Goal: Task Accomplishment & Management: Manage account settings

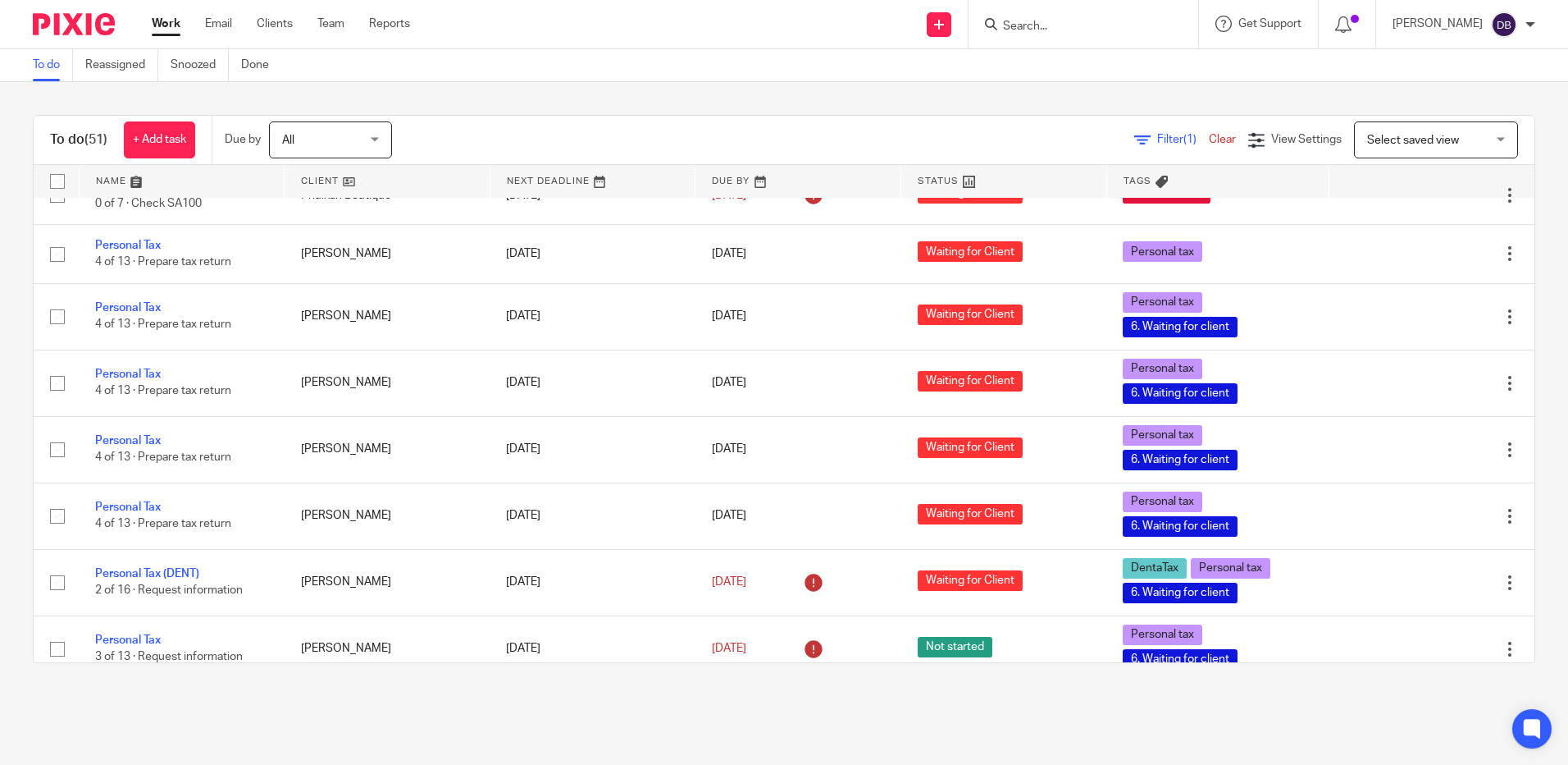
scroll to position [2955, 0]
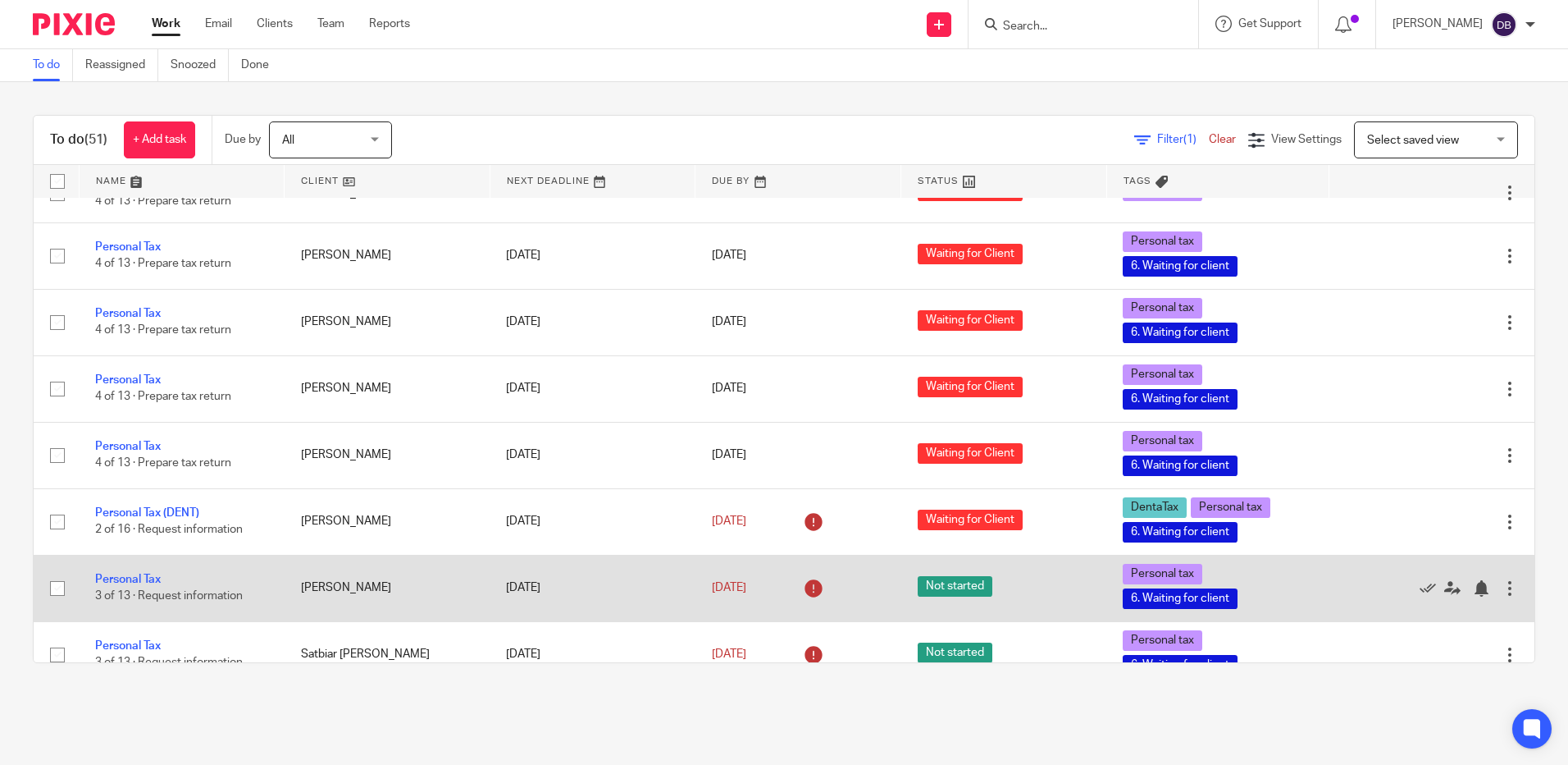
drag, startPoint x: 62, startPoint y: 568, endPoint x: 47, endPoint y: 489, distance: 80.4
click at [62, 640] on input "checkbox" at bounding box center [57, 655] width 31 height 31
checkbox input "true"
click at [58, 573] on input "checkbox" at bounding box center [57, 588] width 31 height 31
checkbox input "true"
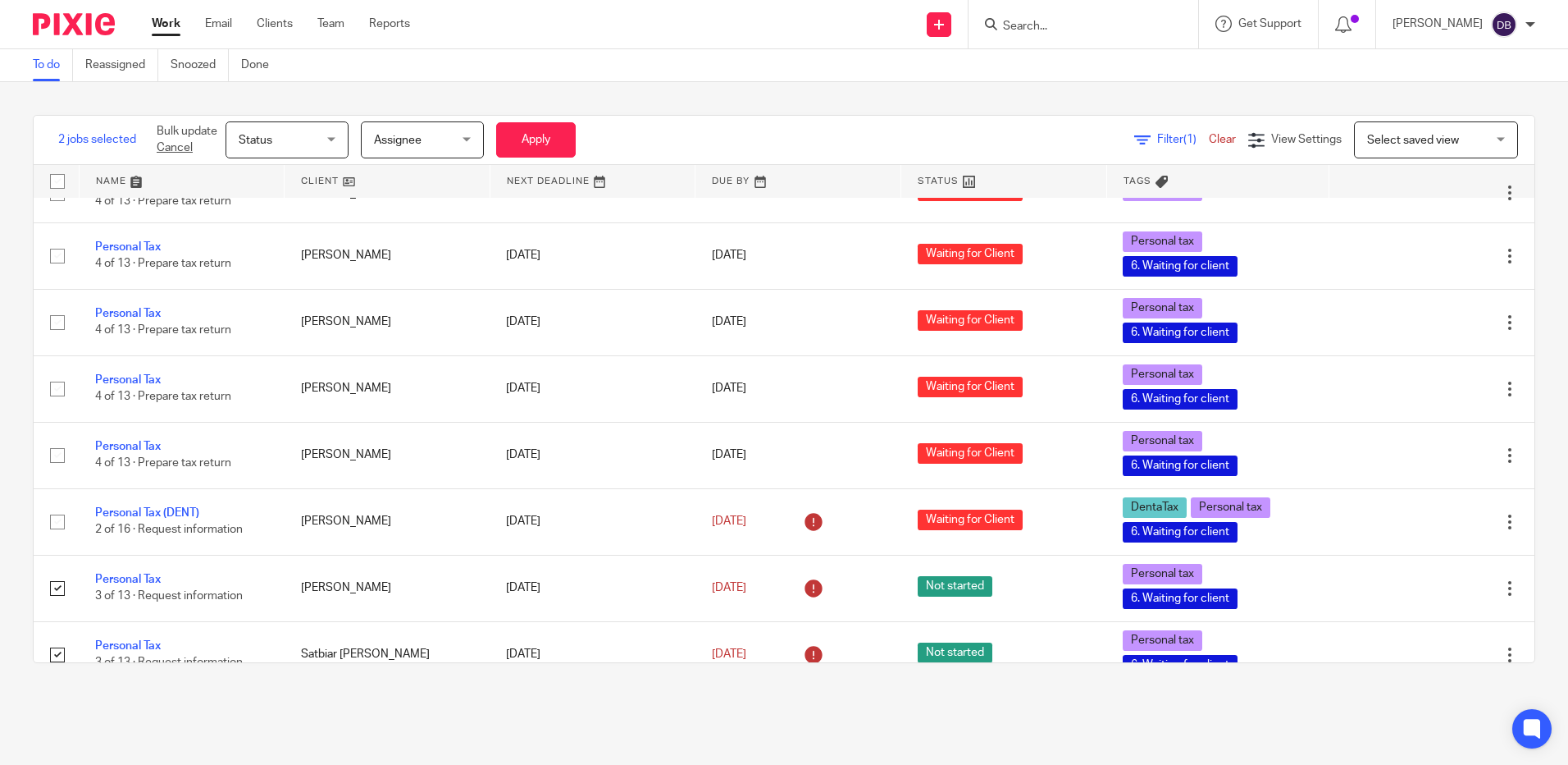
drag, startPoint x: 253, startPoint y: 133, endPoint x: 267, endPoint y: 186, distance: 54.8
click at [254, 134] on span "Status" at bounding box center [282, 140] width 87 height 34
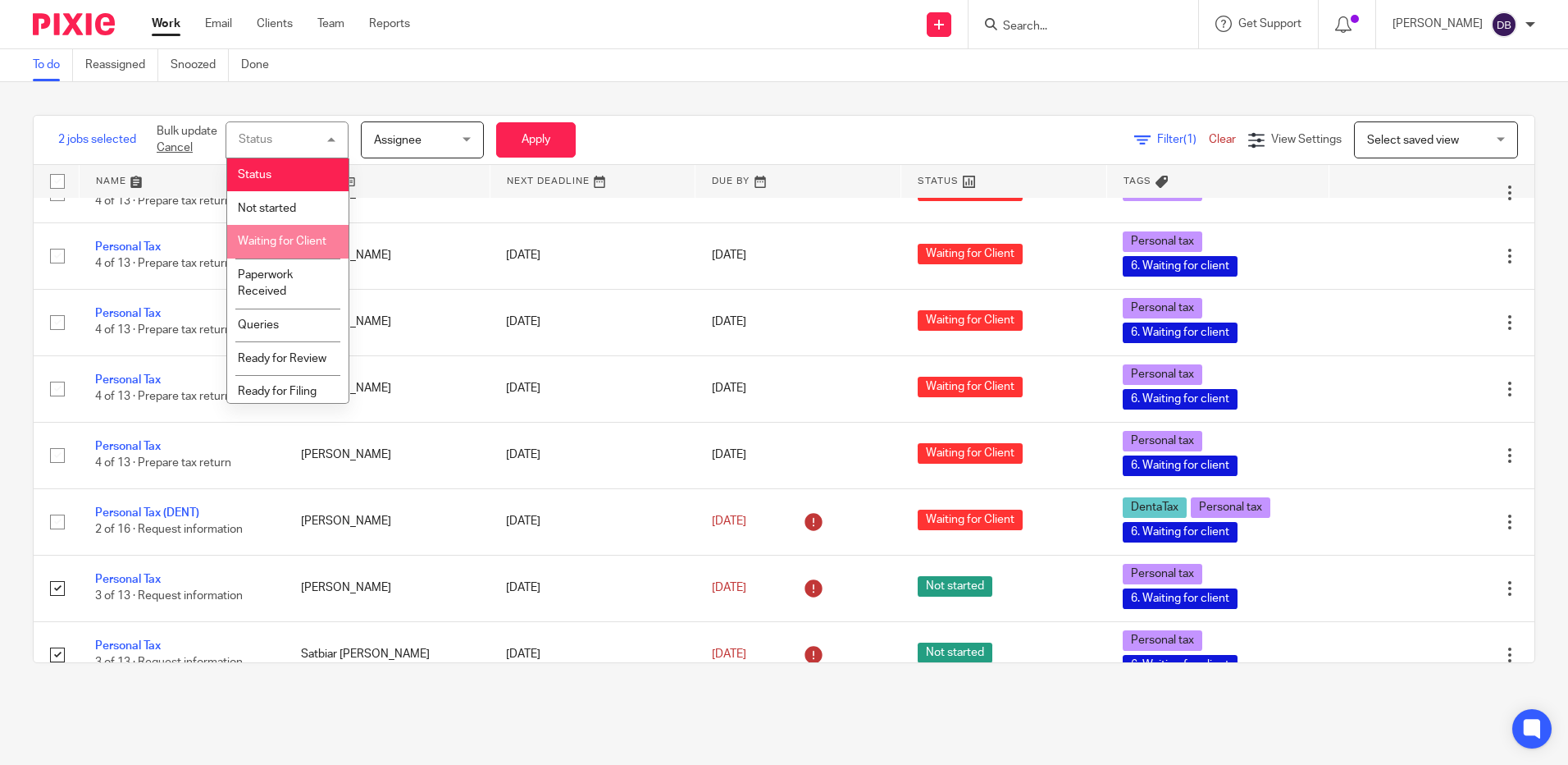
click at [292, 256] on li "Waiting for Client" at bounding box center [288, 241] width 122 height 33
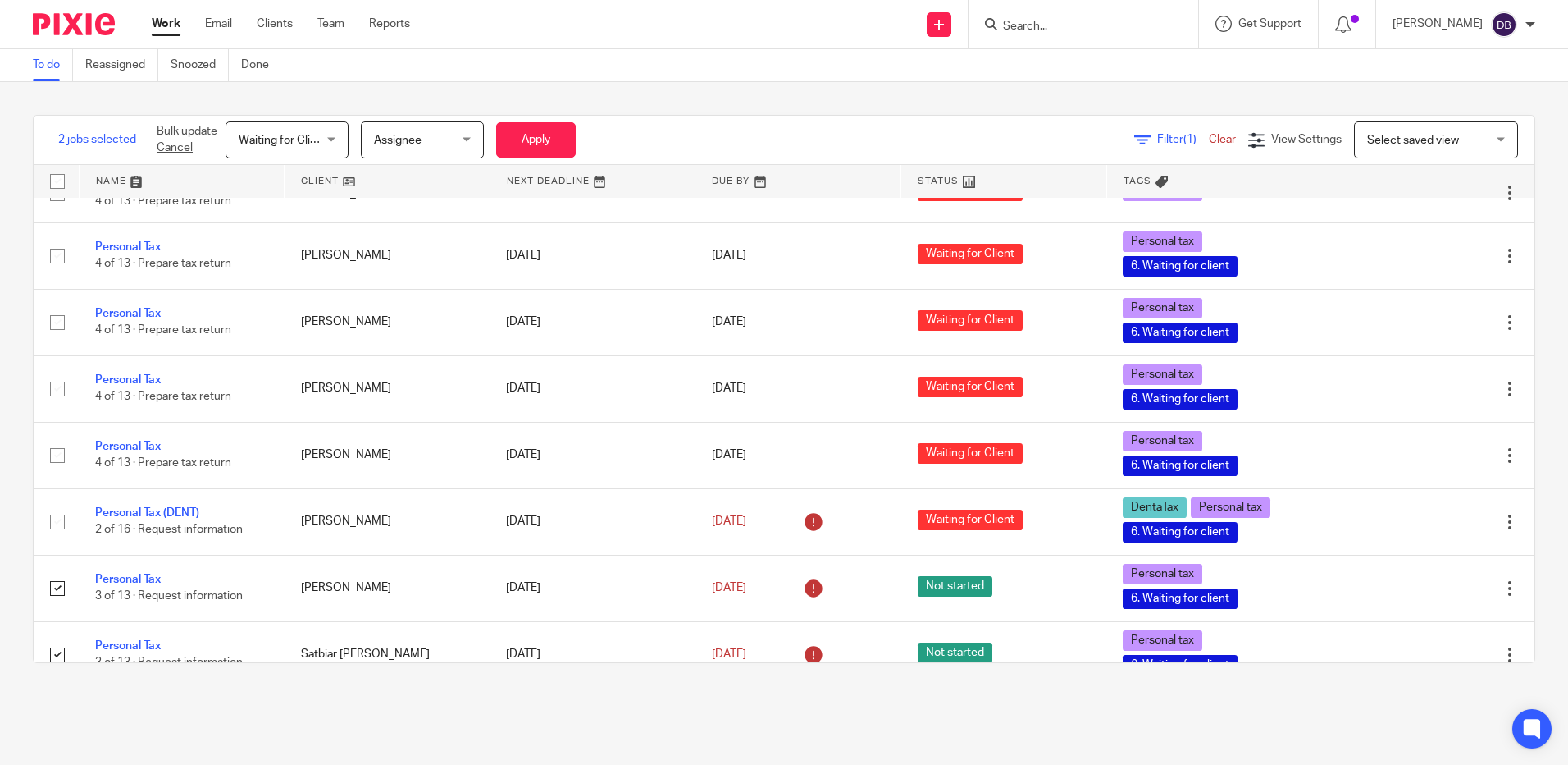
click at [335, 142] on div "Waiting for Client Waiting for Client" at bounding box center [288, 140] width 123 height 37
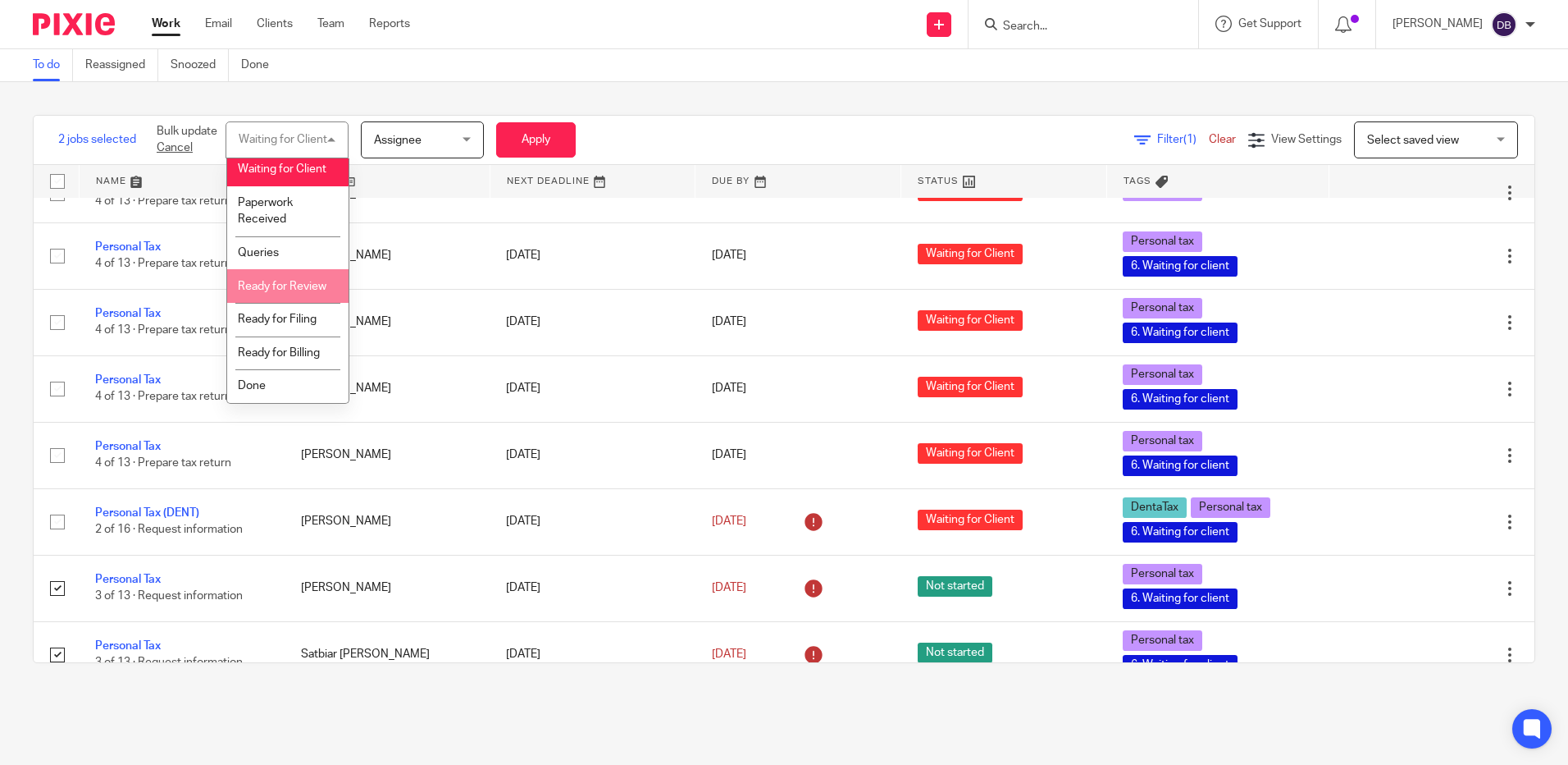
scroll to position [105, 0]
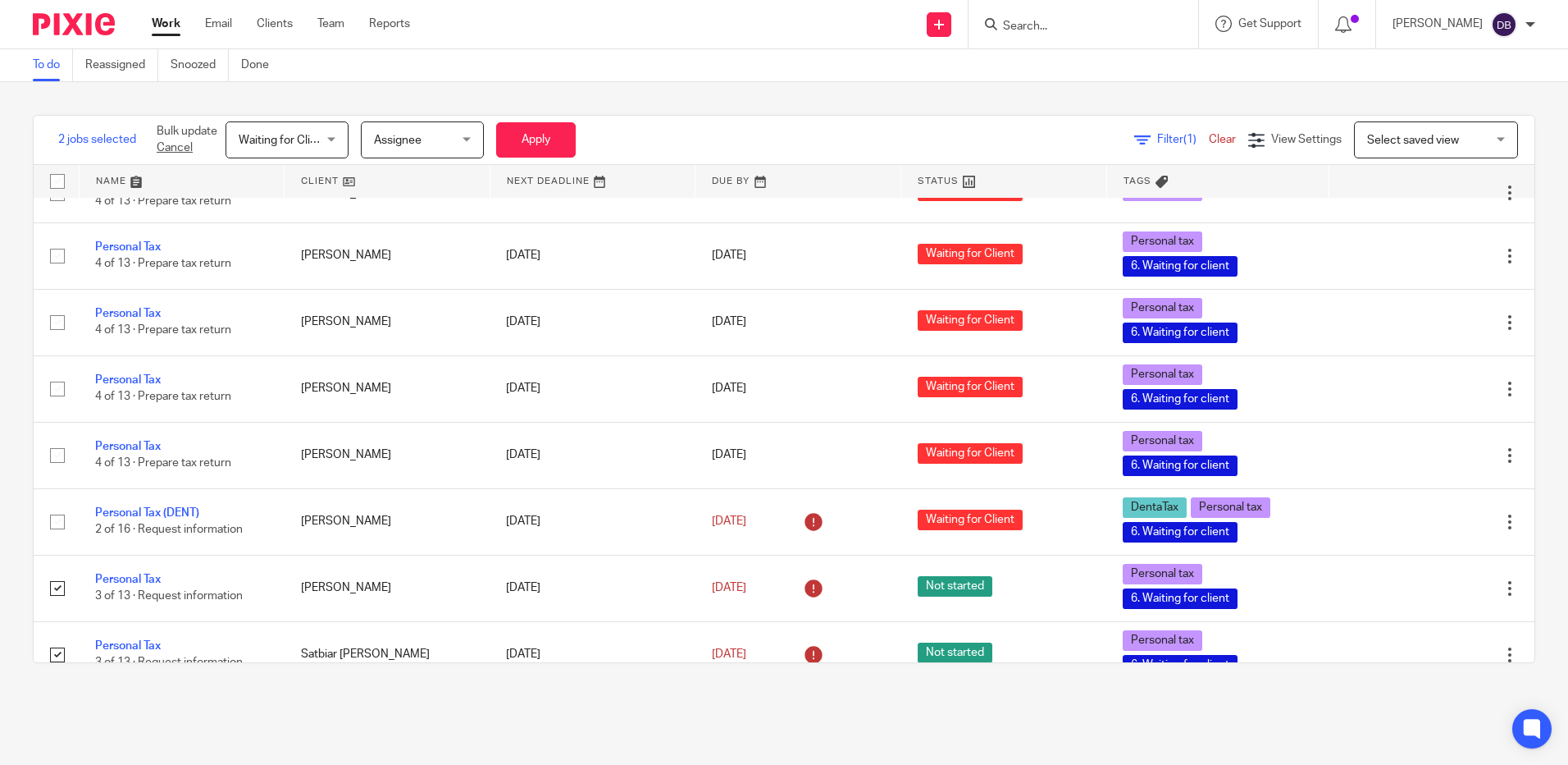
click at [426, 145] on span "Assignee" at bounding box center [418, 140] width 87 height 34
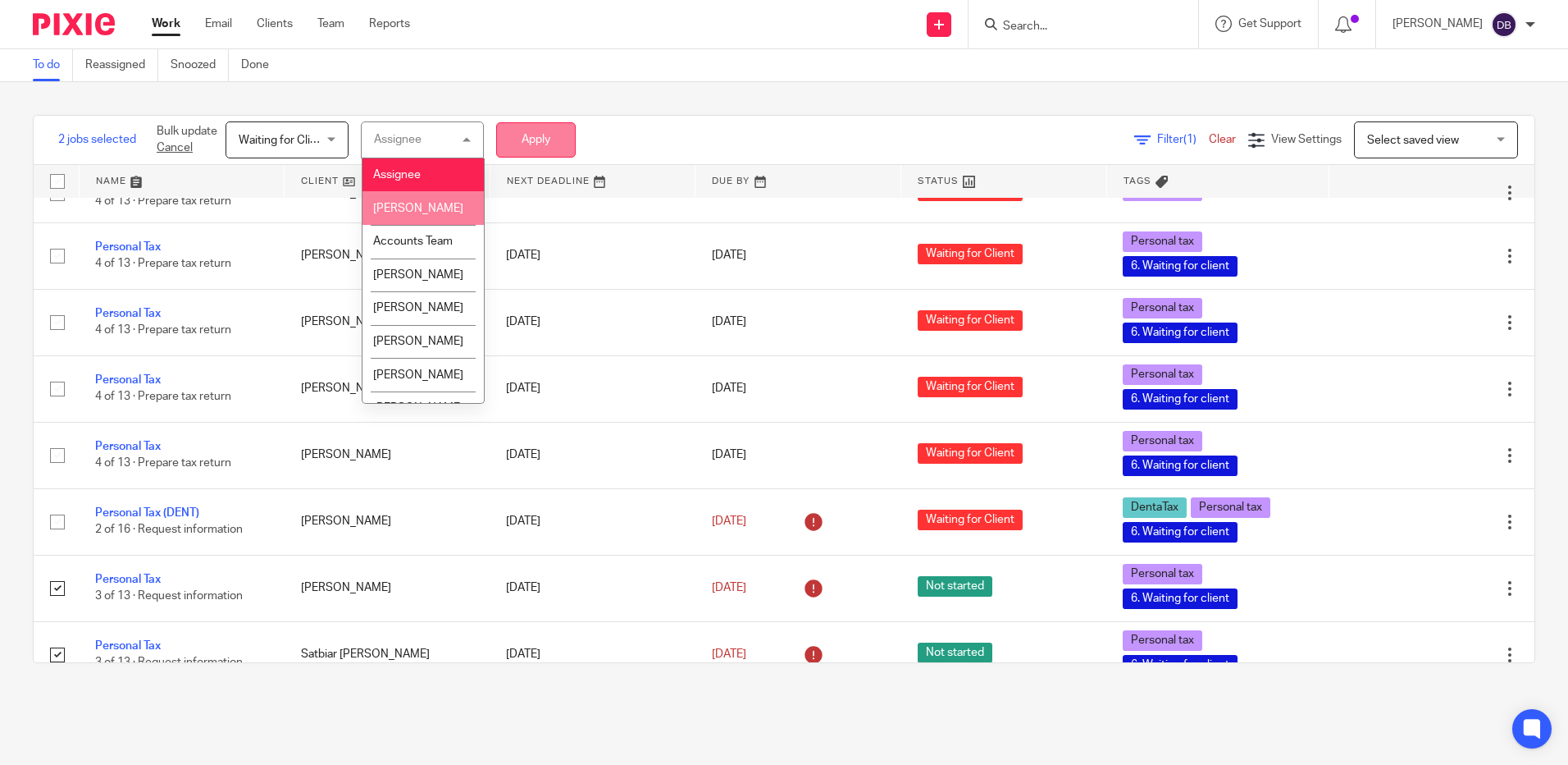
click at [543, 137] on button "Apply" at bounding box center [537, 140] width 80 height 35
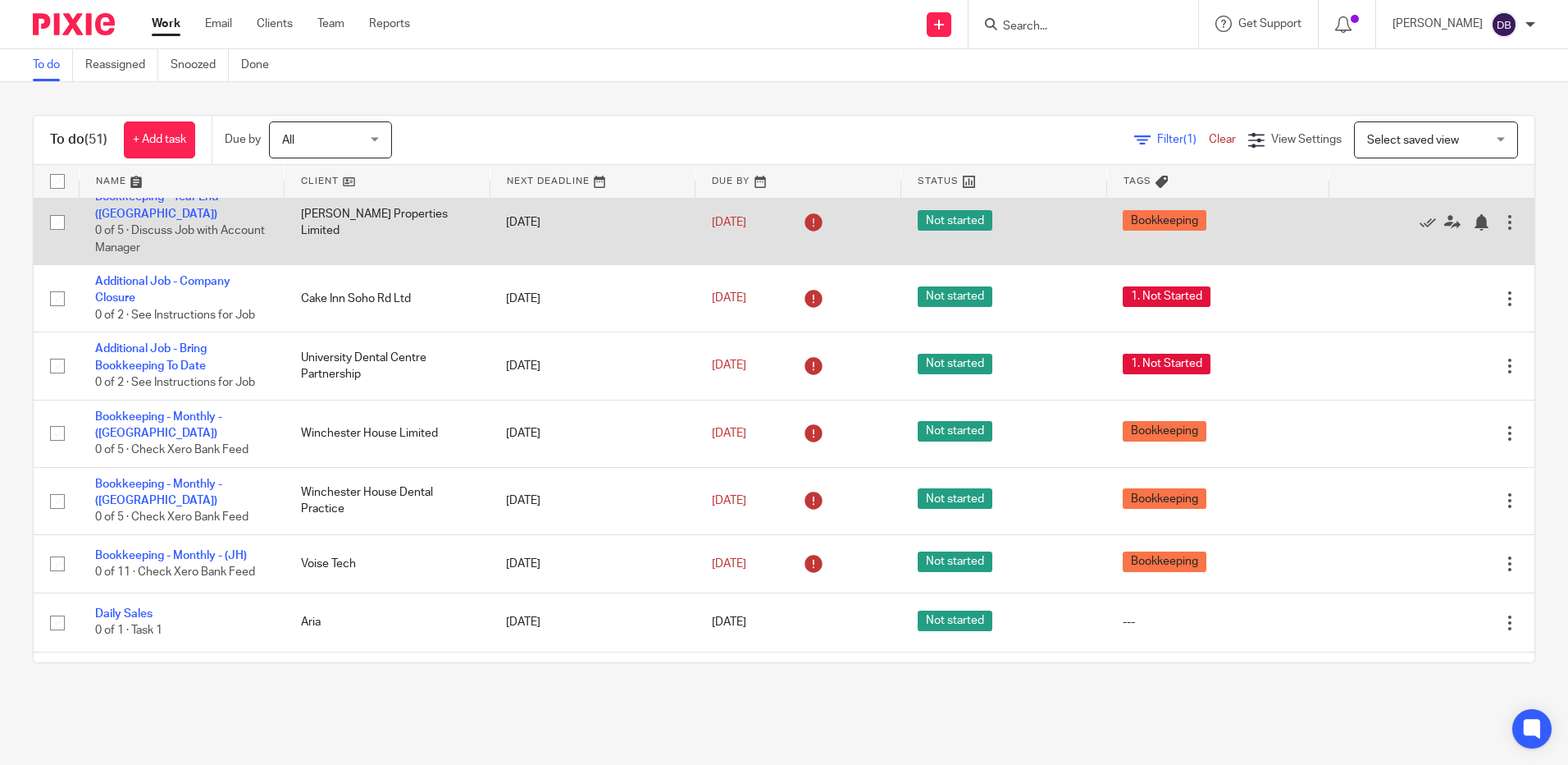
scroll to position [328, 0]
